Goal: Information Seeking & Learning: Learn about a topic

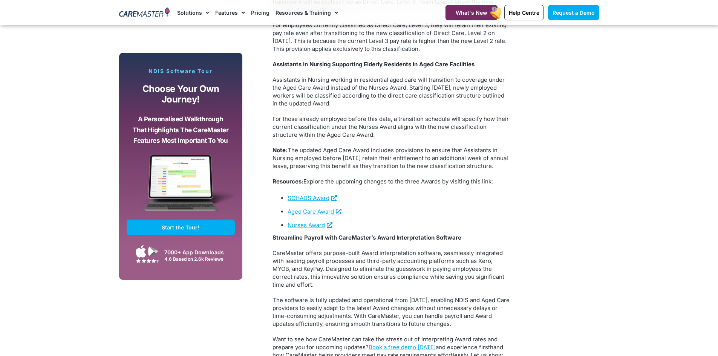
scroll to position [1356, 0]
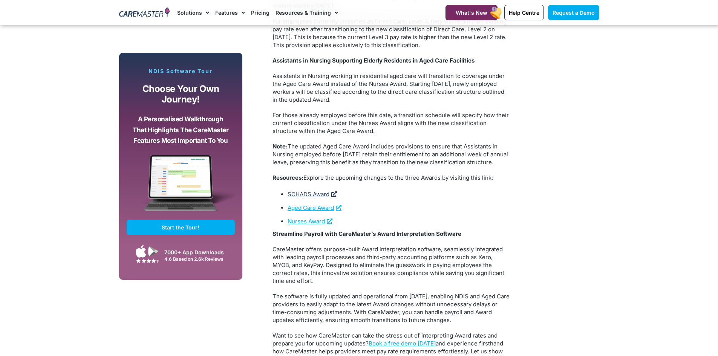
click at [321, 198] on link "SCHADS Award" at bounding box center [311, 194] width 49 height 7
click at [315, 198] on link "SCHADS Award" at bounding box center [311, 194] width 49 height 7
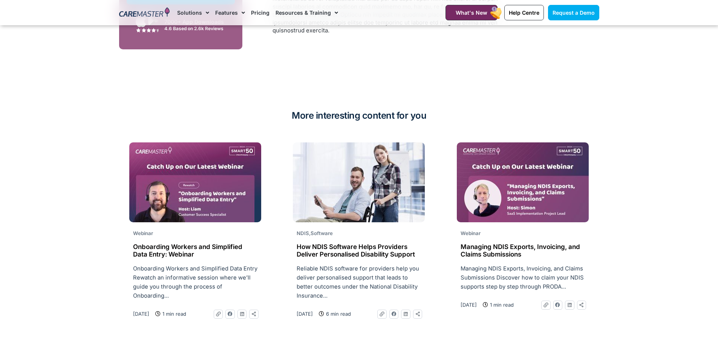
scroll to position [1846, 0]
